Goal: Information Seeking & Learning: Learn about a topic

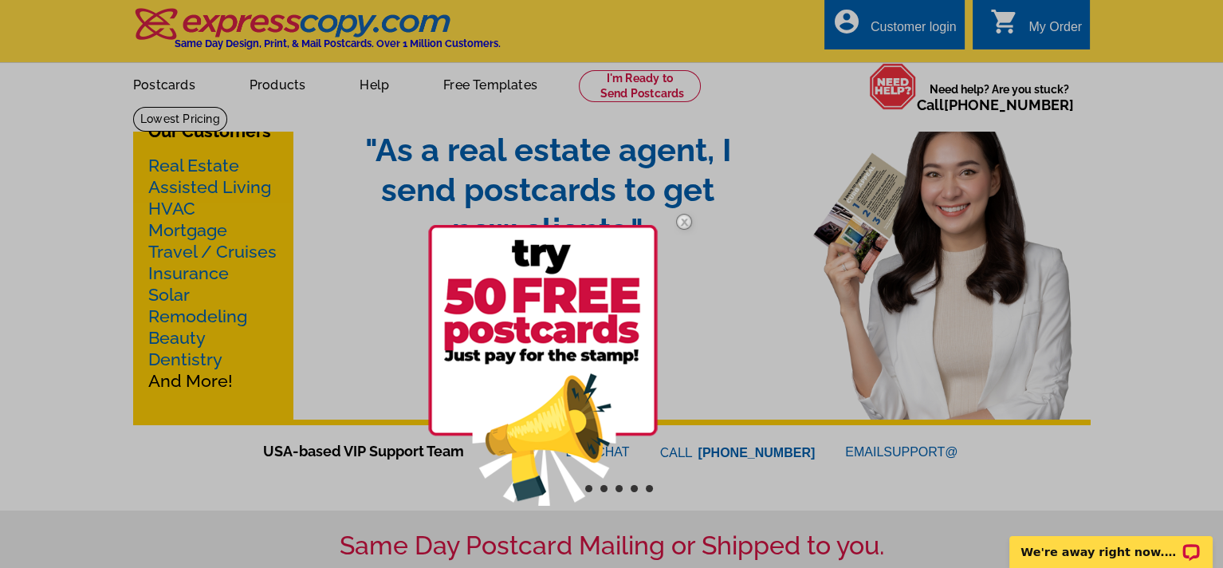
click at [791, 83] on div at bounding box center [611, 284] width 1223 height 568
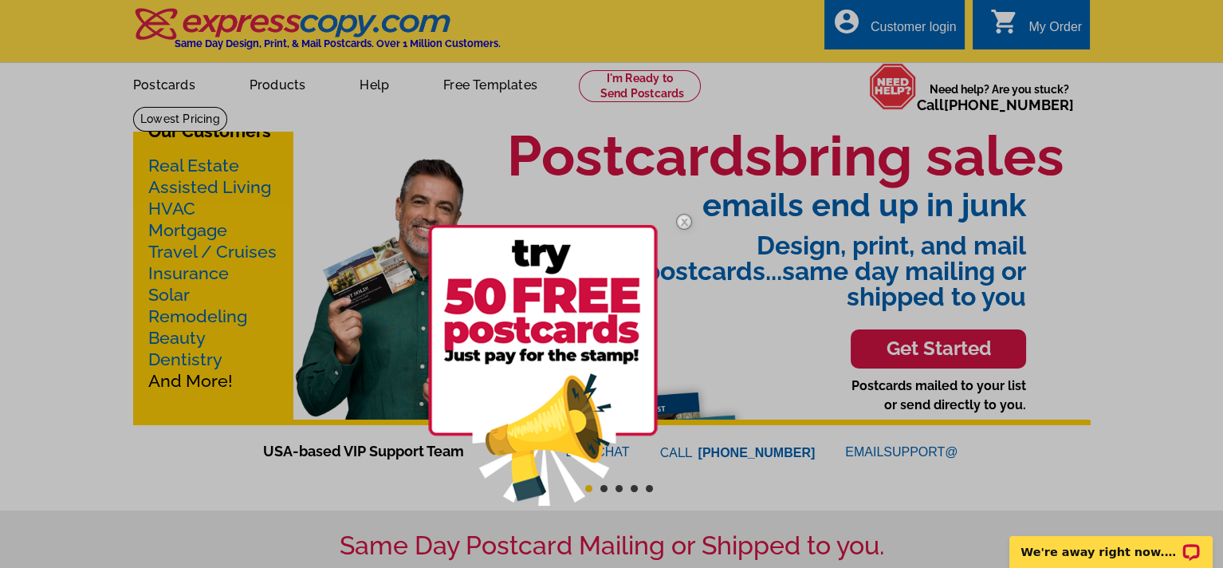
click at [791, 85] on div at bounding box center [611, 284] width 1223 height 568
click at [681, 220] on img at bounding box center [684, 222] width 46 height 46
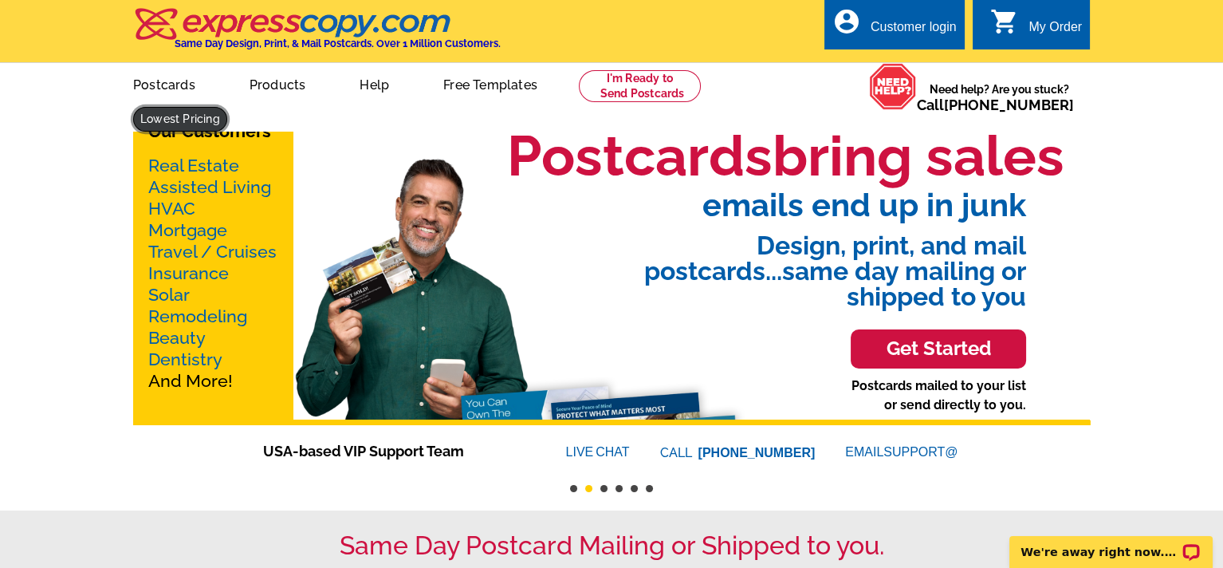
click at [227, 107] on link at bounding box center [180, 119] width 94 height 25
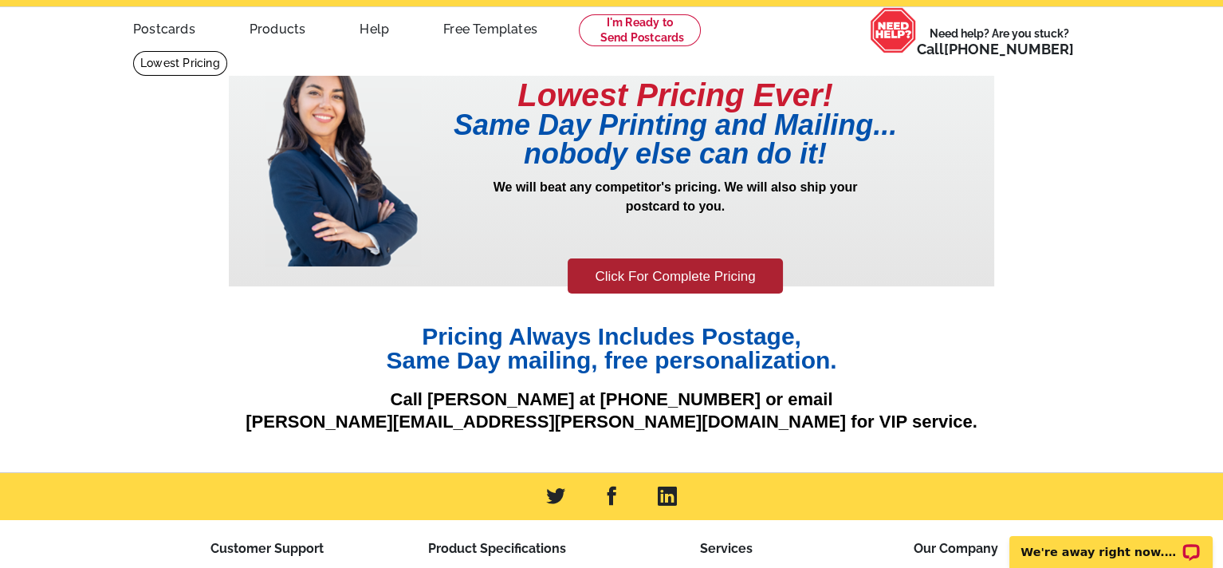
scroll to position [106, 0]
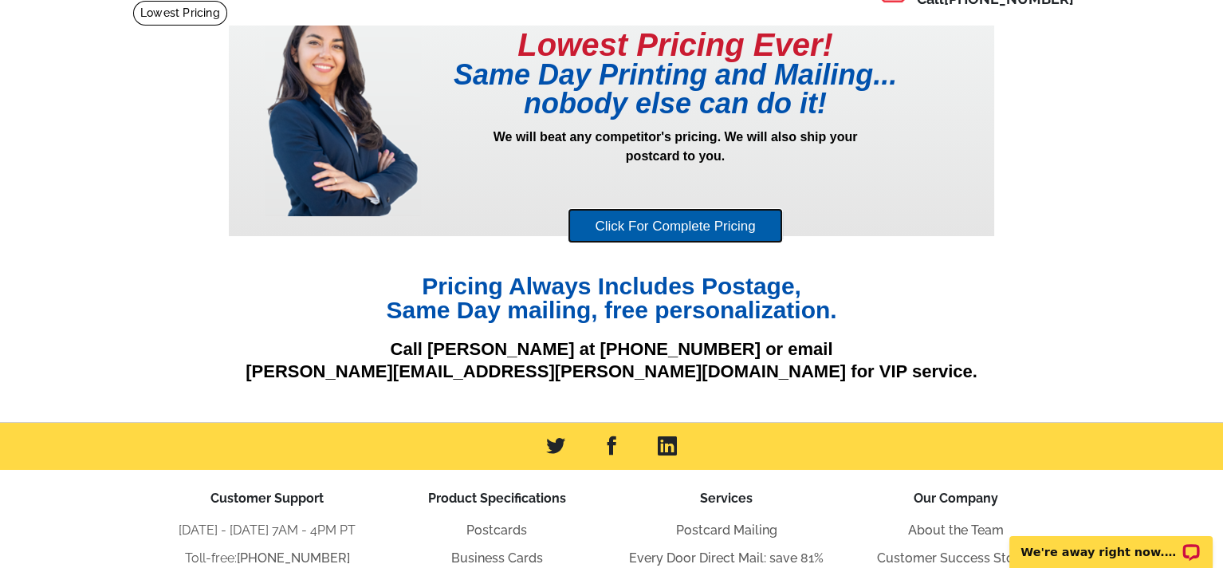
click at [689, 217] on link "Click For Complete Pricing" at bounding box center [675, 226] width 214 height 36
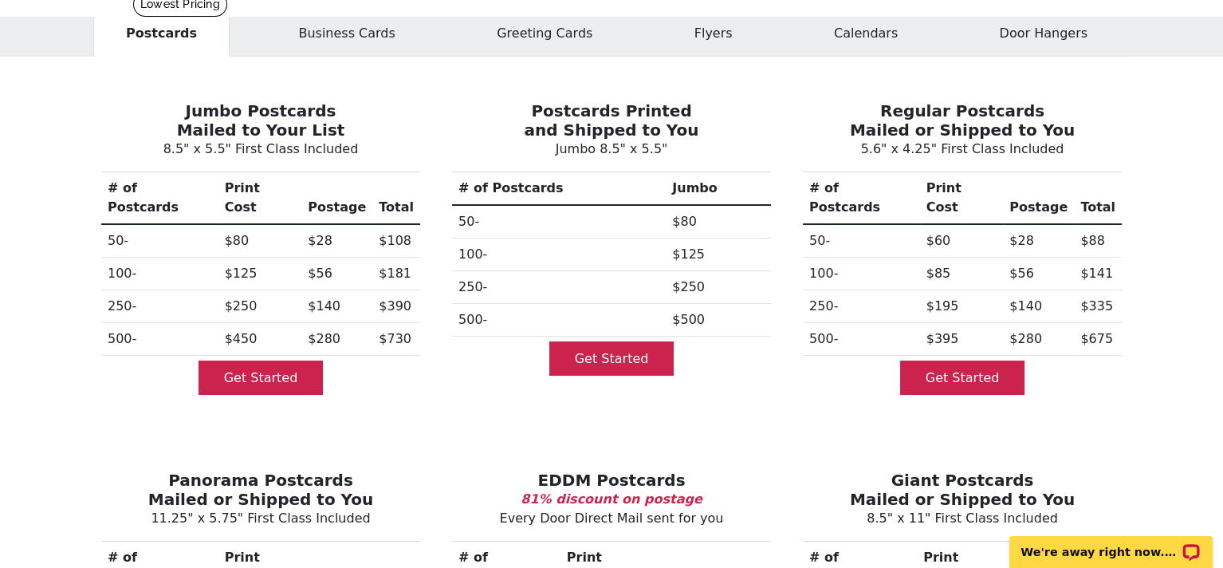
scroll to position [112, 0]
